Goal: Information Seeking & Learning: Learn about a topic

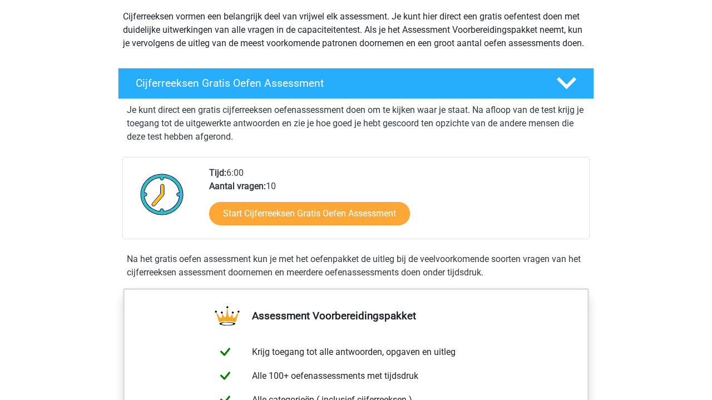
scroll to position [132, 0]
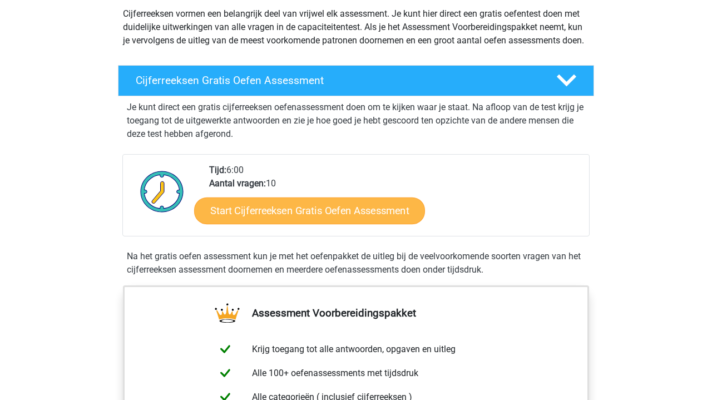
click at [310, 224] on link "Start Cijferreeksen Gratis Oefen Assessment" at bounding box center [309, 210] width 231 height 27
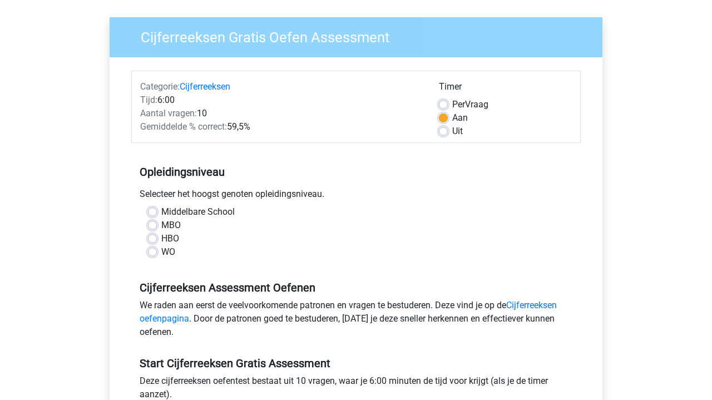
scroll to position [86, 0]
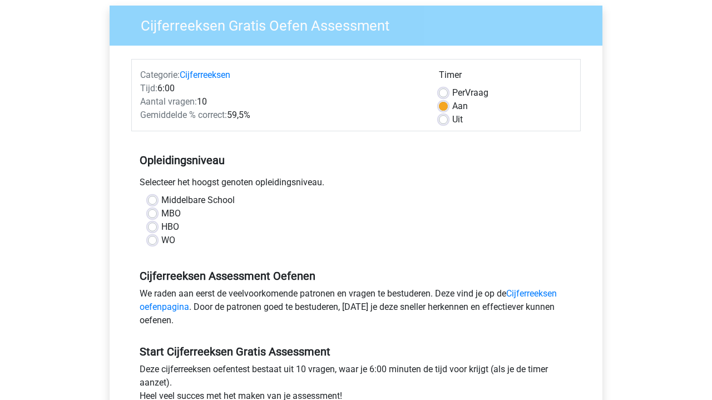
click at [157, 227] on div "HBO" at bounding box center [356, 226] width 416 height 13
click at [161, 223] on label "HBO" at bounding box center [170, 226] width 18 height 13
click at [151, 223] on input "HBO" at bounding box center [152, 225] width 9 height 11
radio input "true"
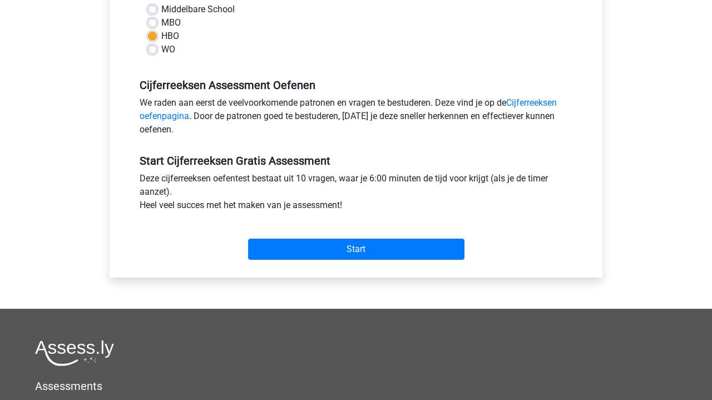
scroll to position [296, 0]
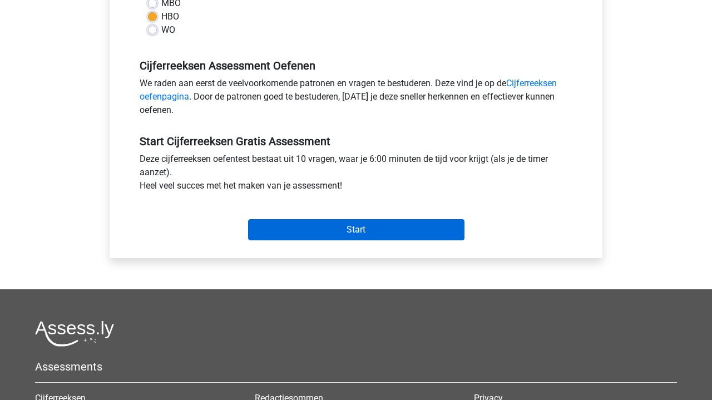
click at [317, 226] on input "Start" at bounding box center [356, 229] width 216 height 21
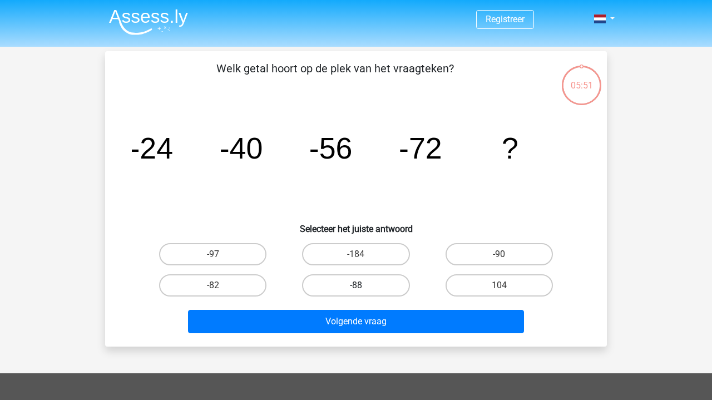
click at [348, 281] on label "-88" at bounding box center [355, 285] width 107 height 22
click at [356, 285] on input "-88" at bounding box center [359, 288] width 7 height 7
radio input "true"
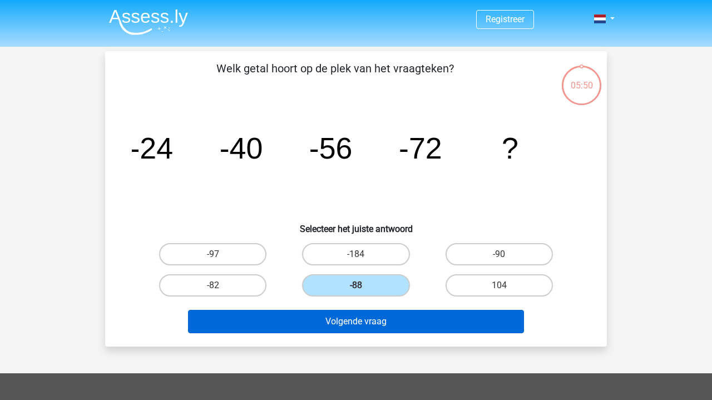
click at [348, 318] on button "Volgende vraag" at bounding box center [356, 321] width 337 height 23
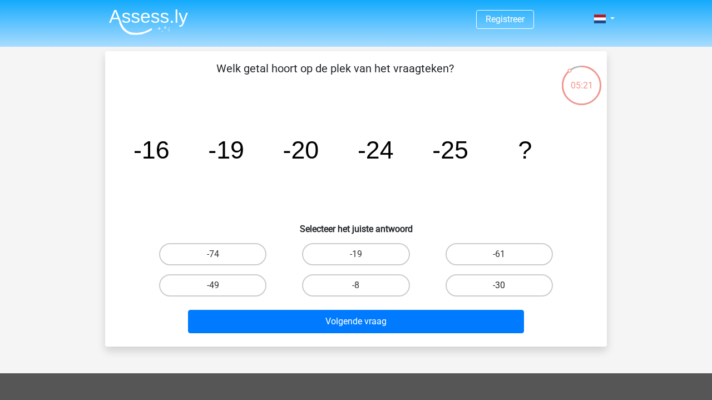
click at [472, 279] on label "-30" at bounding box center [499, 285] width 107 height 22
click at [499, 285] on input "-30" at bounding box center [502, 288] width 7 height 7
radio input "true"
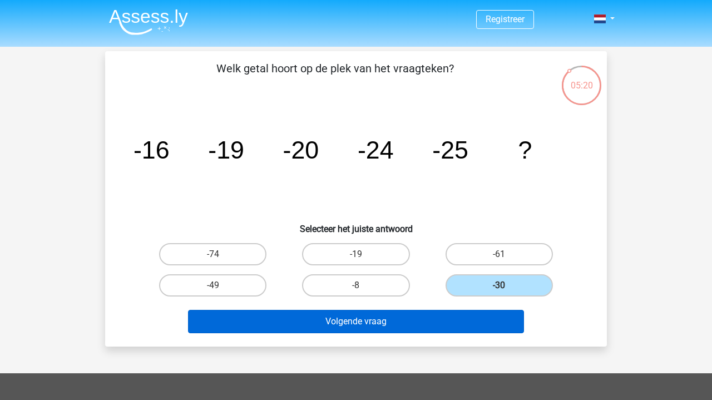
click at [436, 311] on button "Volgende vraag" at bounding box center [356, 321] width 337 height 23
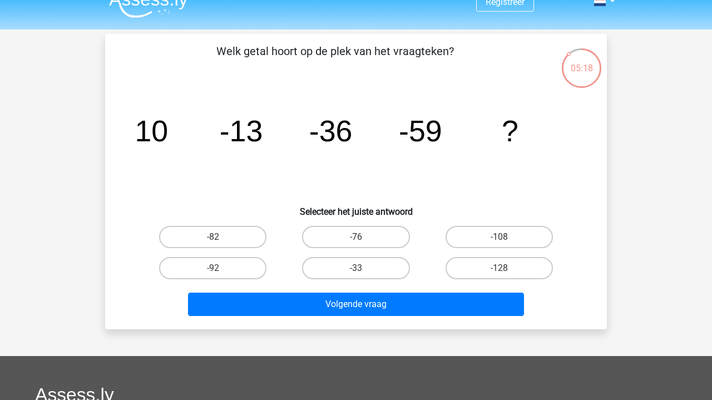
scroll to position [14, 0]
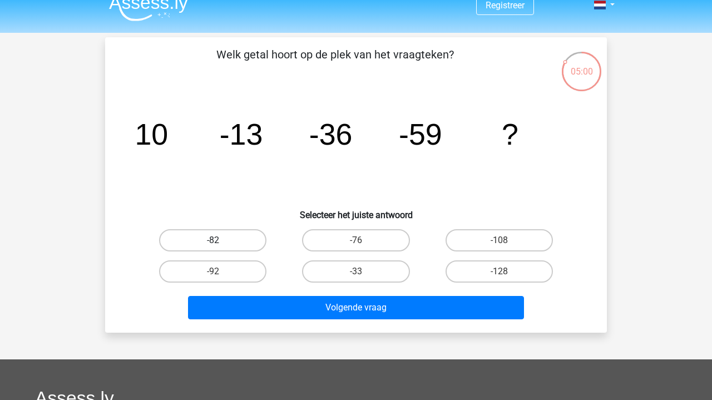
click at [224, 236] on label "-82" at bounding box center [212, 240] width 107 height 22
click at [220, 240] on input "-82" at bounding box center [216, 243] width 7 height 7
radio input "true"
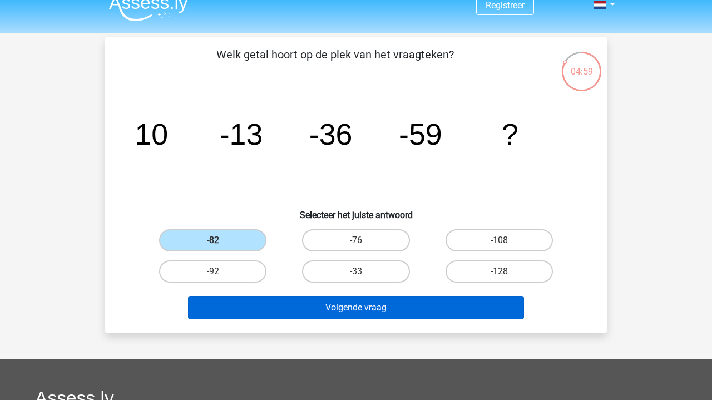
click at [309, 303] on button "Volgende vraag" at bounding box center [356, 307] width 337 height 23
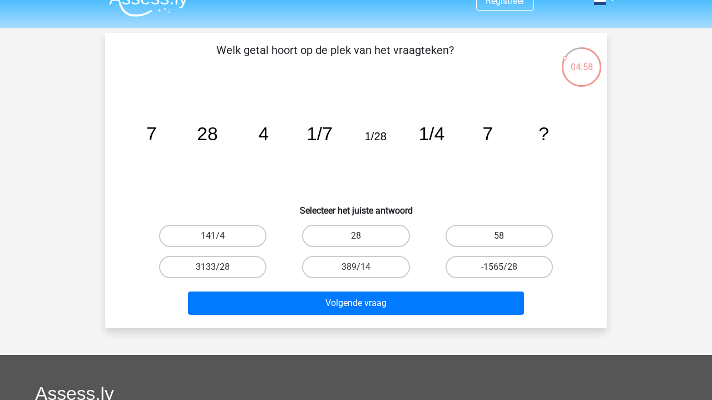
scroll to position [11, 0]
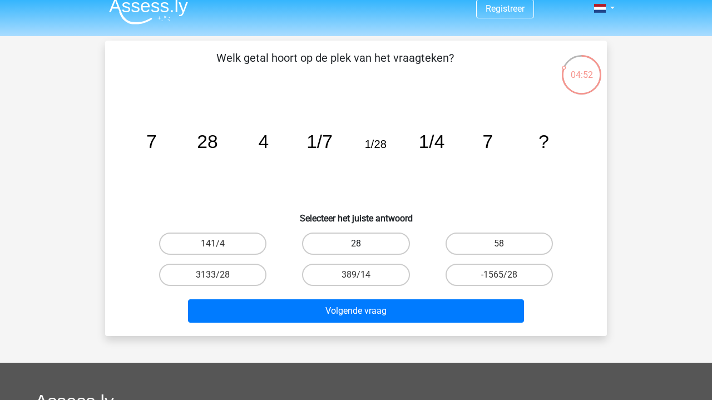
click at [388, 250] on label "28" at bounding box center [355, 244] width 107 height 22
click at [363, 250] on input "28" at bounding box center [359, 247] width 7 height 7
radio input "true"
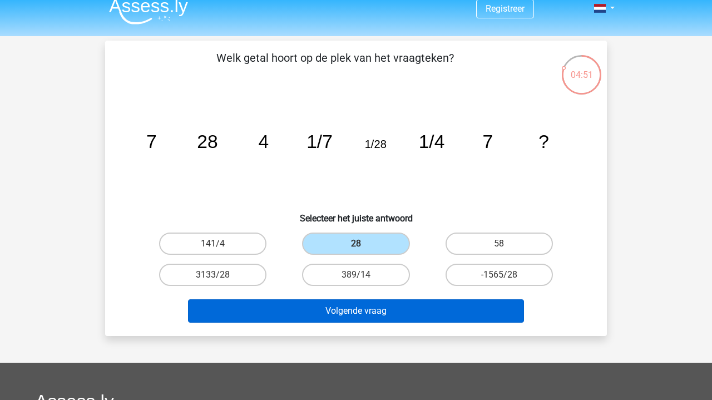
click at [372, 313] on button "Volgende vraag" at bounding box center [356, 310] width 337 height 23
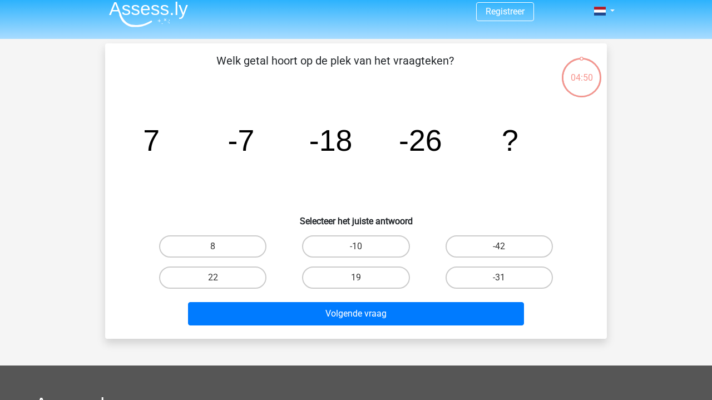
scroll to position [0, 0]
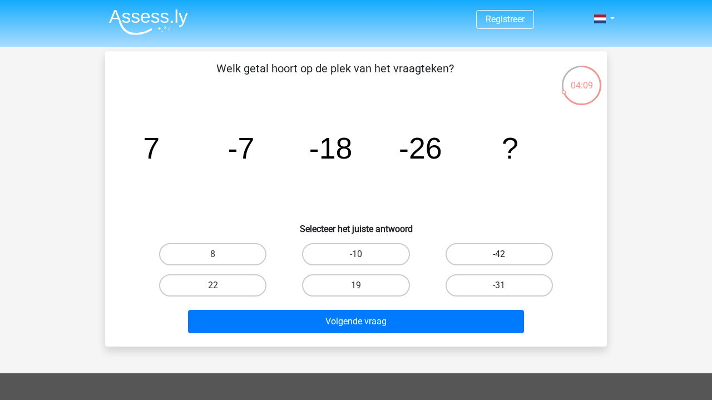
click at [487, 253] on label "-42" at bounding box center [499, 254] width 107 height 22
click at [499, 254] on input "-42" at bounding box center [502, 257] width 7 height 7
radio input "true"
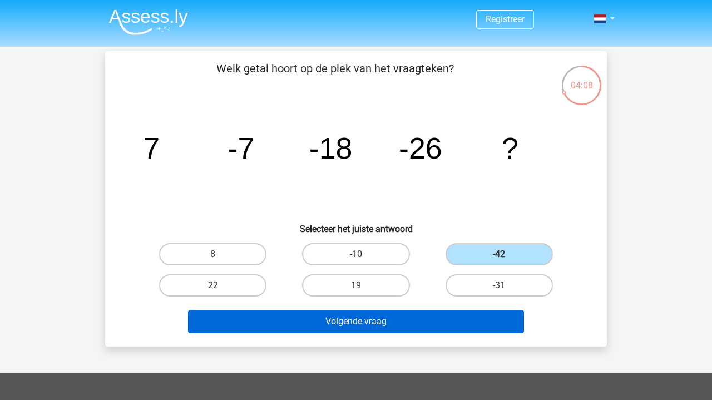
click at [374, 320] on button "Volgende vraag" at bounding box center [356, 321] width 337 height 23
